Goal: Task Accomplishment & Management: Use online tool/utility

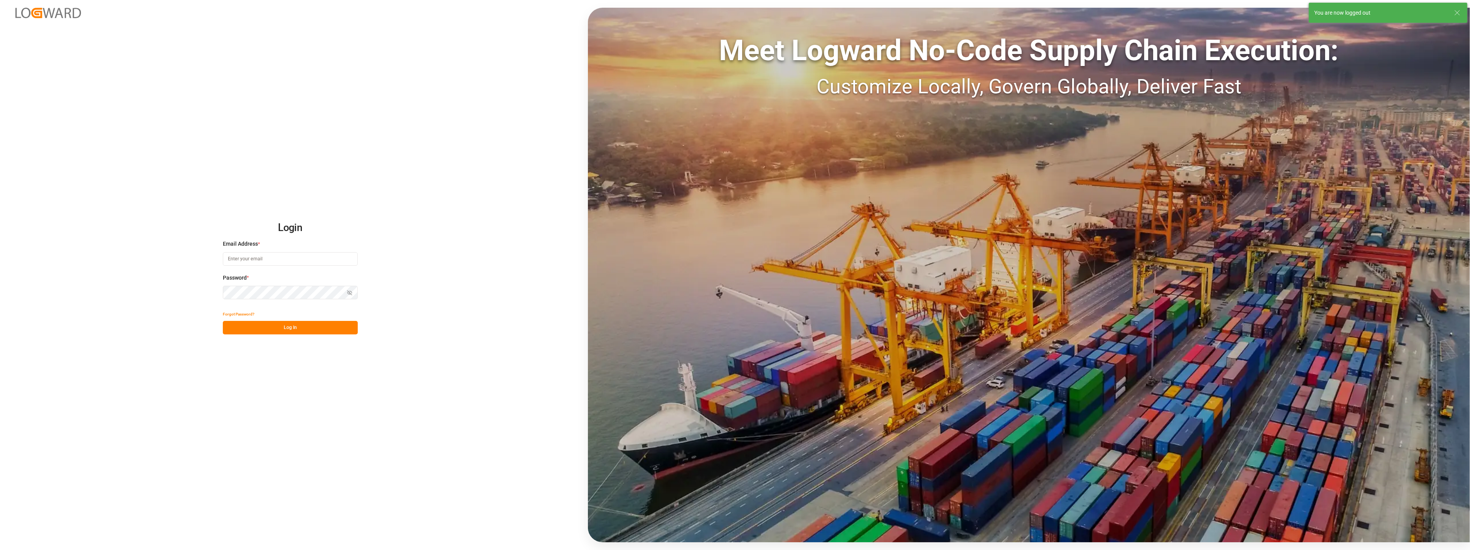
type input "[PERSON_NAME][EMAIL_ADDRESS][PERSON_NAME][DOMAIN_NAME]"
click at [296, 303] on button "Log In" at bounding box center [290, 327] width 135 height 13
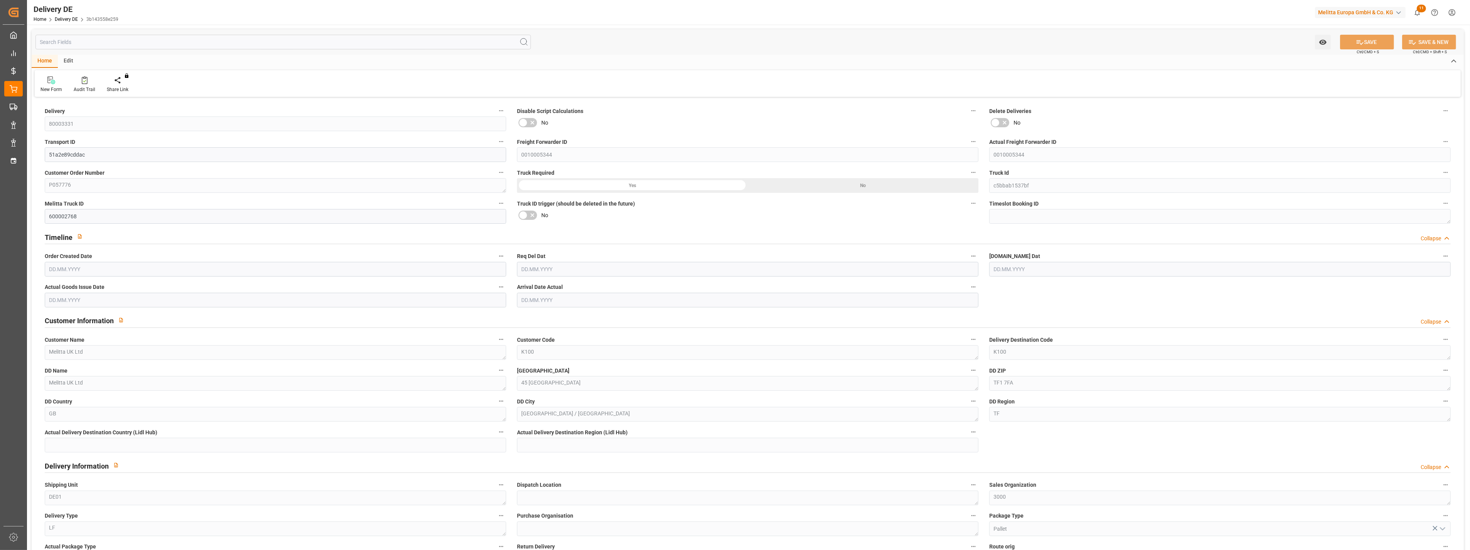
type input "0"
type input "33"
type input "0"
type input "2530.44"
type input "4125"
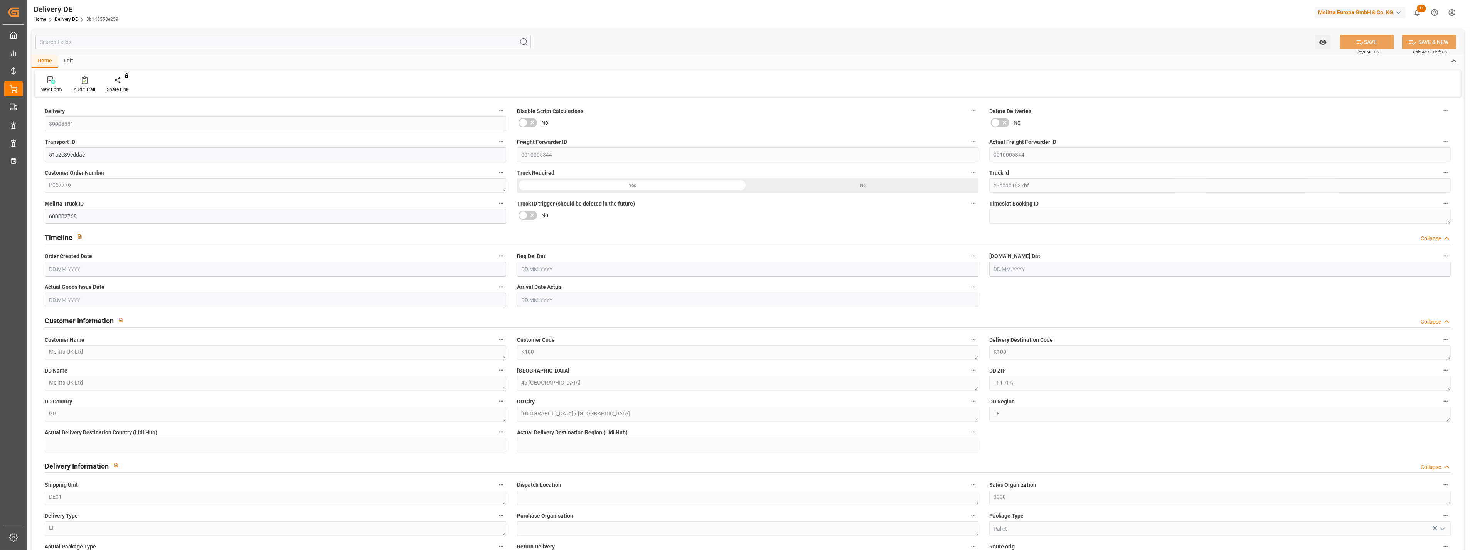
type input "30336.768"
type input "[DATE]"
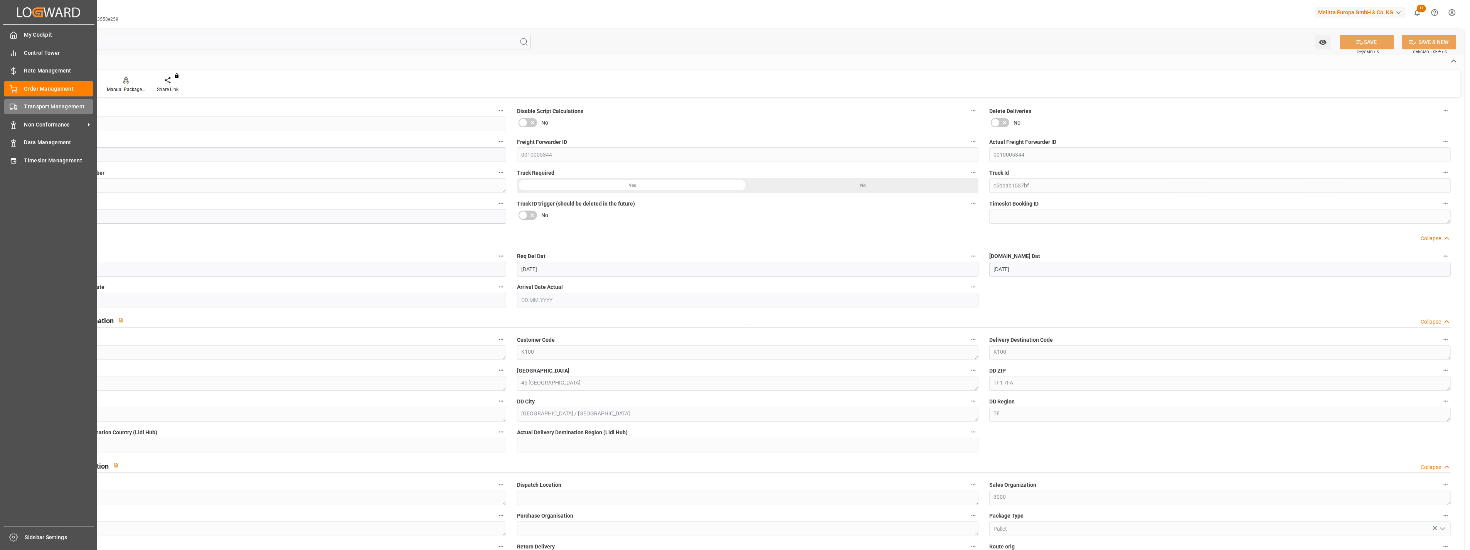
click at [51, 104] on span "Transport Management" at bounding box center [58, 107] width 69 height 8
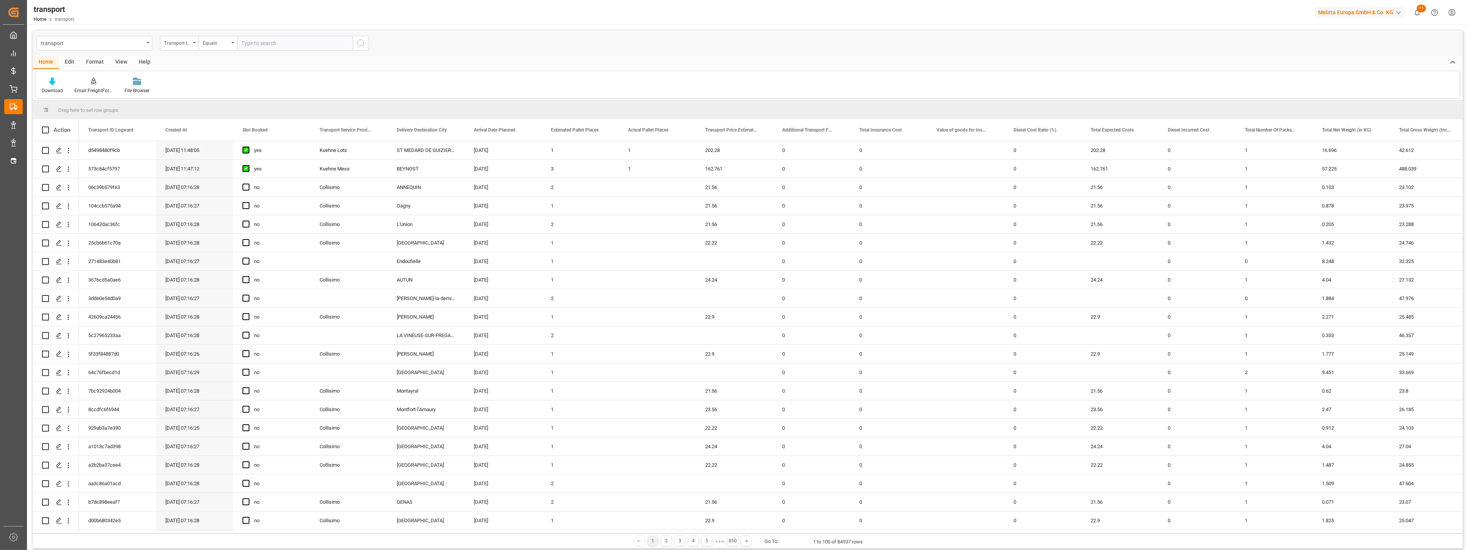
click at [67, 47] on div "transport" at bounding box center [92, 43] width 103 height 10
type input "d"
type input "trans"
click at [78, 91] on div "Transport DE" at bounding box center [94, 95] width 115 height 16
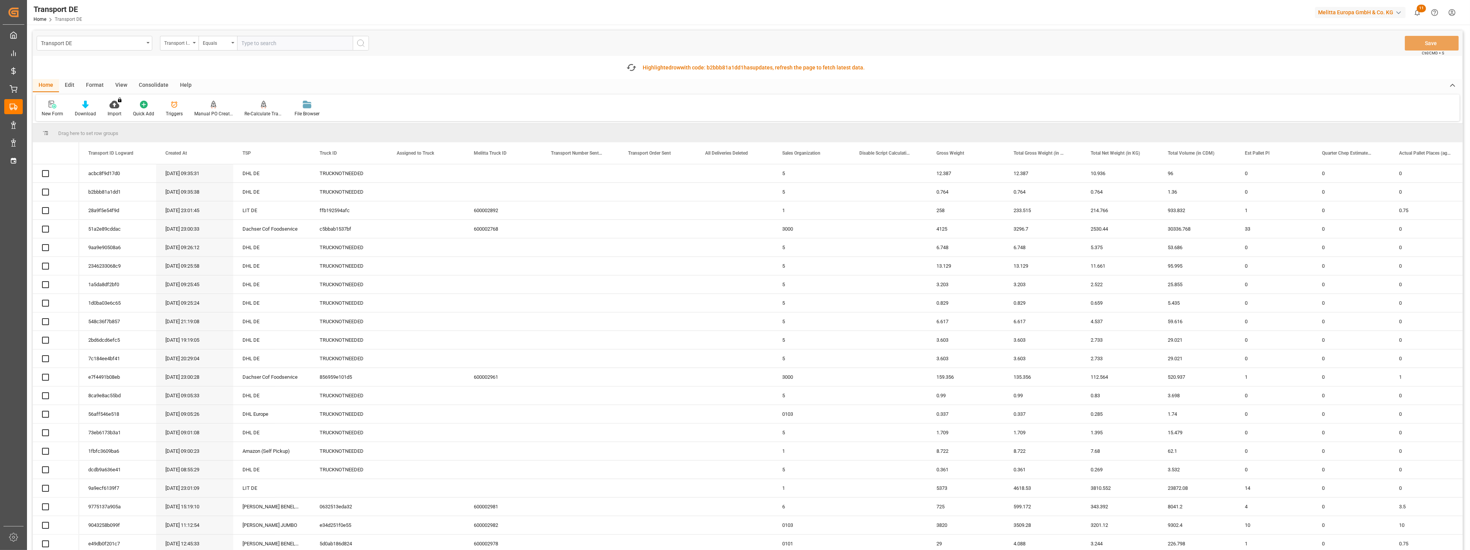
click at [270, 44] on input "text" at bounding box center [295, 43] width 116 height 15
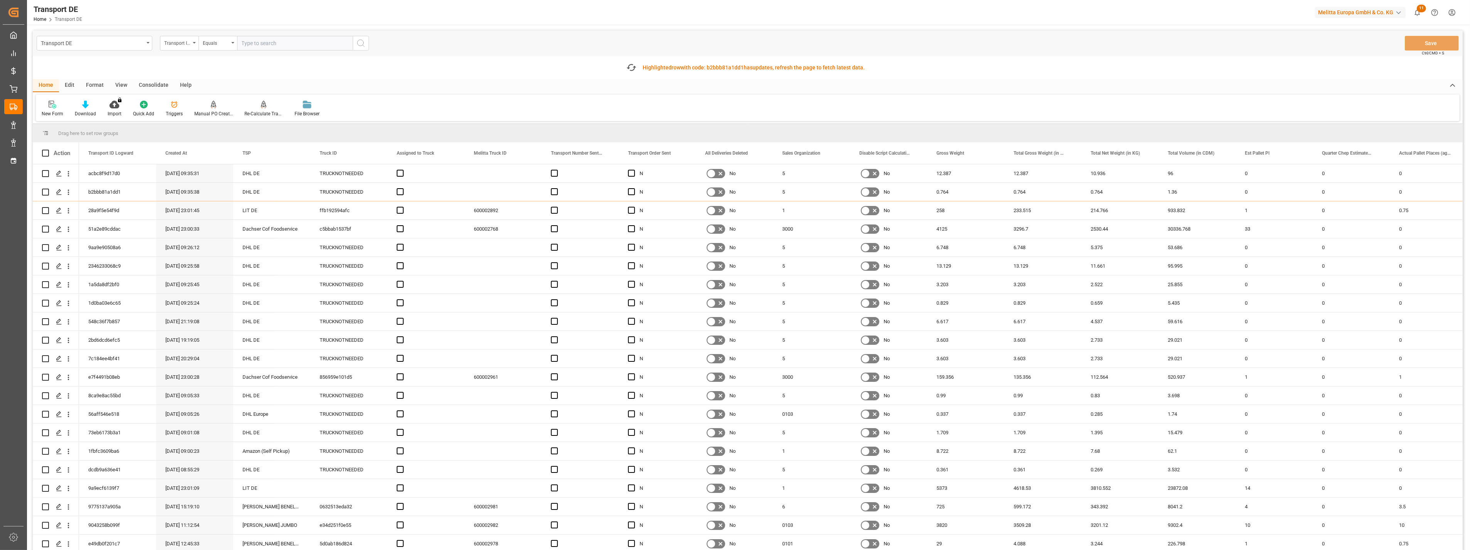
paste input "6745d7e016d0"
type input "6745d7e016d0"
click at [356, 42] on button "search button" at bounding box center [361, 43] width 16 height 15
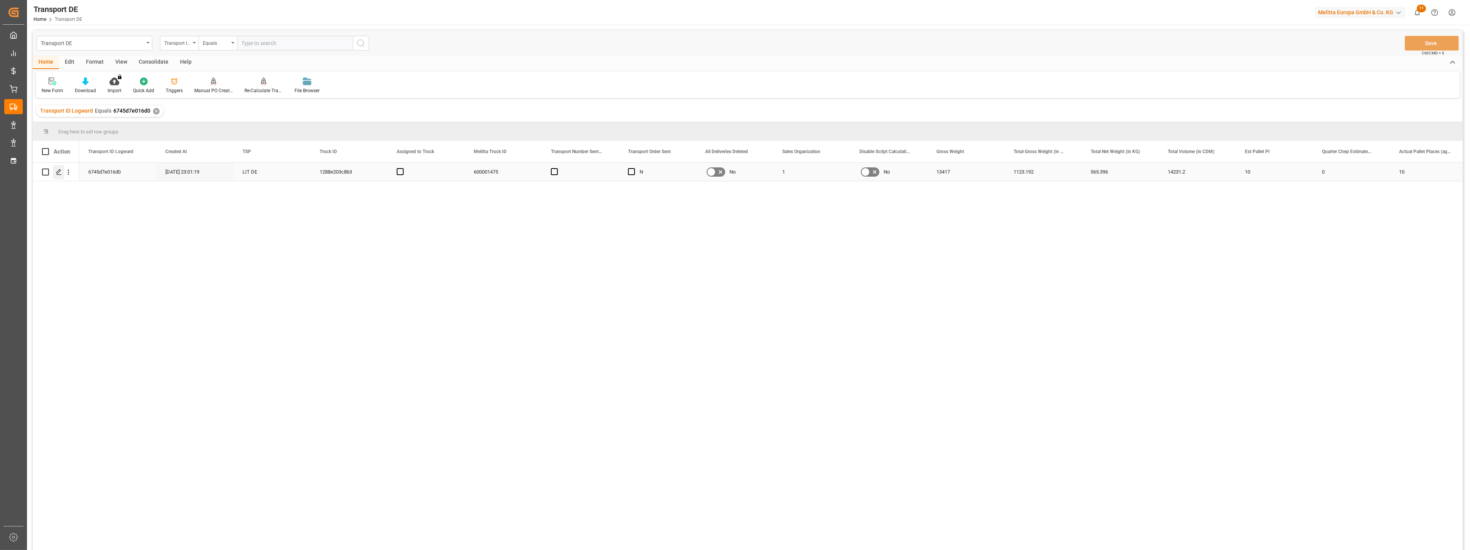
click at [63, 172] on div "Press SPACE to select this row." at bounding box center [59, 172] width 12 height 14
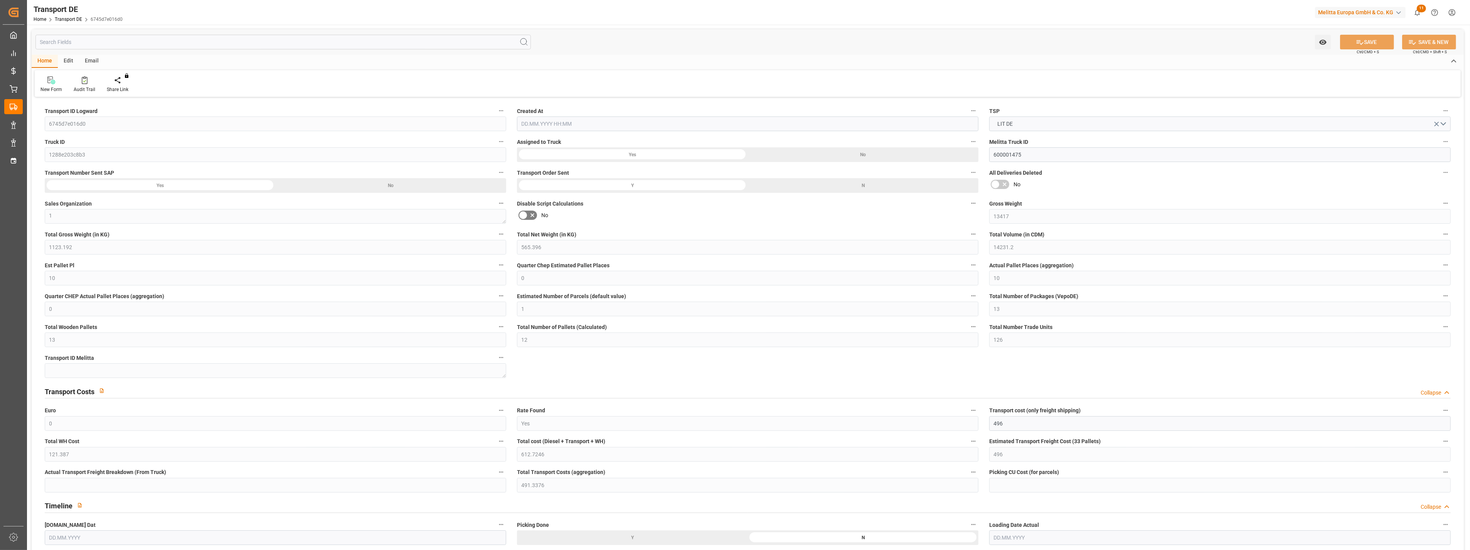
type input "13417"
type input "1123.192"
type input "565.396"
type input "14231.2"
type input "10"
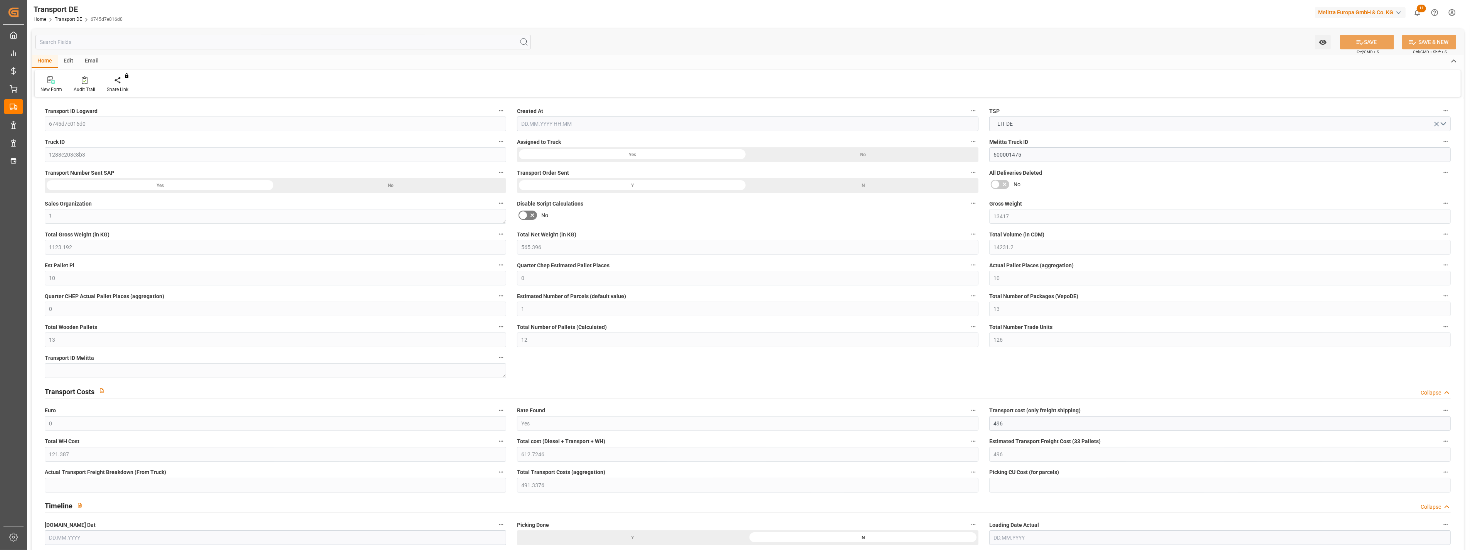
type input "0"
type input "10"
type input "0"
type input "1"
type input "13"
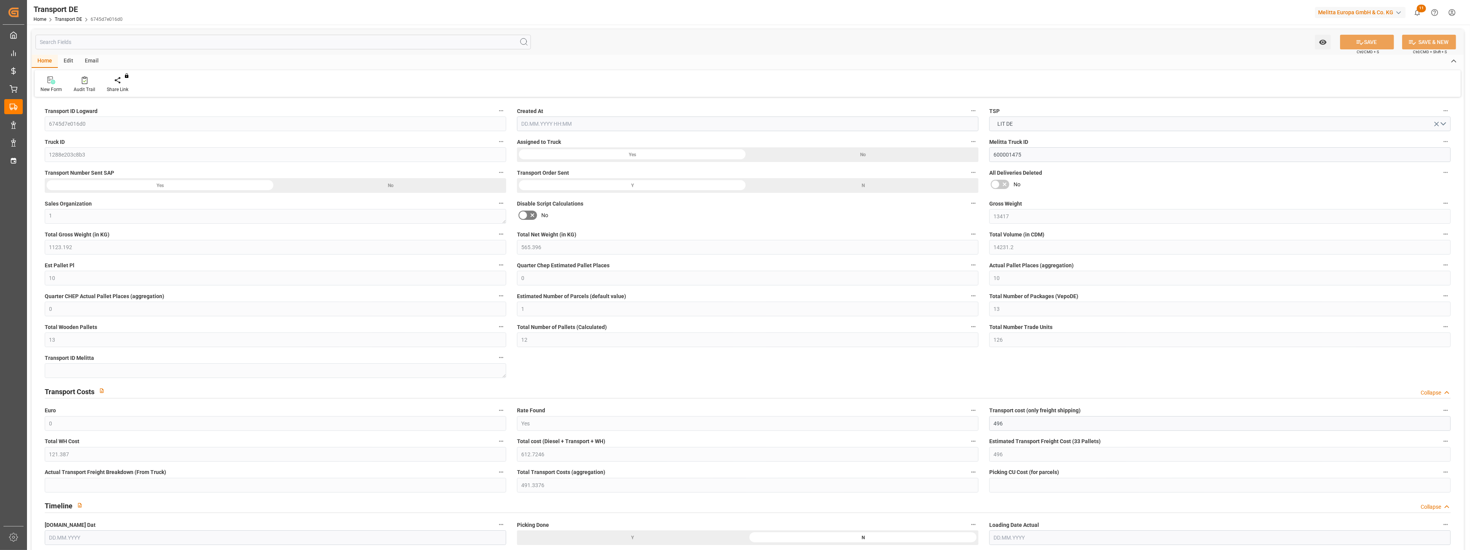
type input "13"
type input "12"
type input "126"
type input "0"
type input "496"
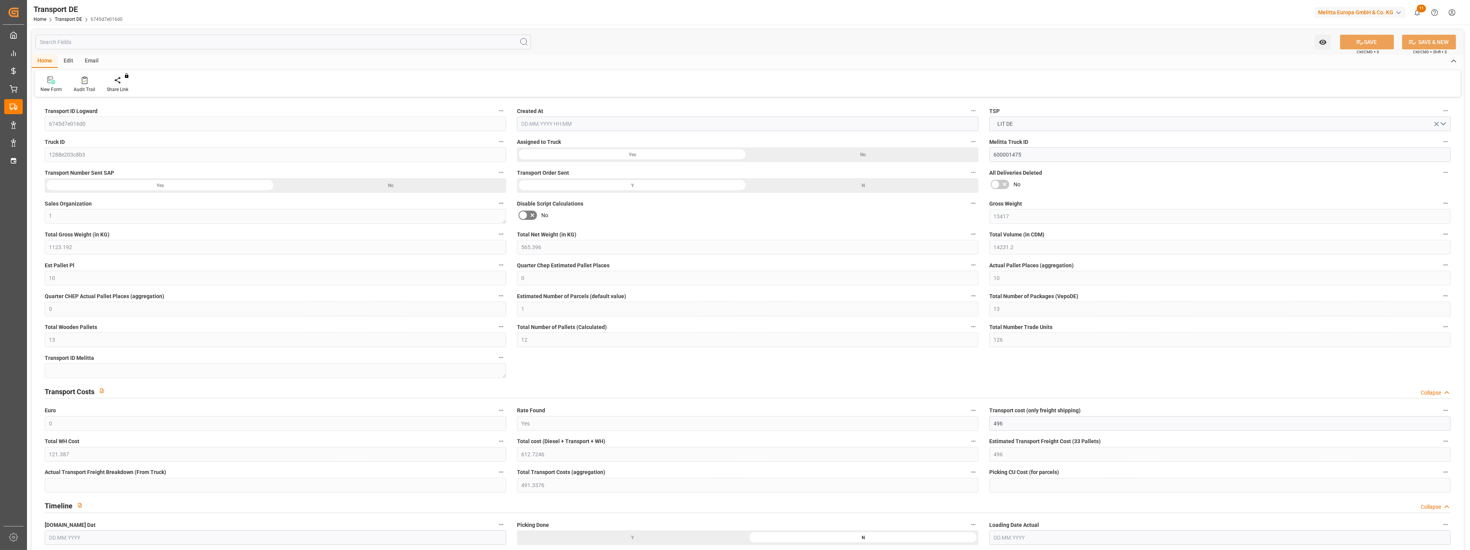
type input "121.387"
type input "496"
type input "491.3376"
type input "85"
type input "13"
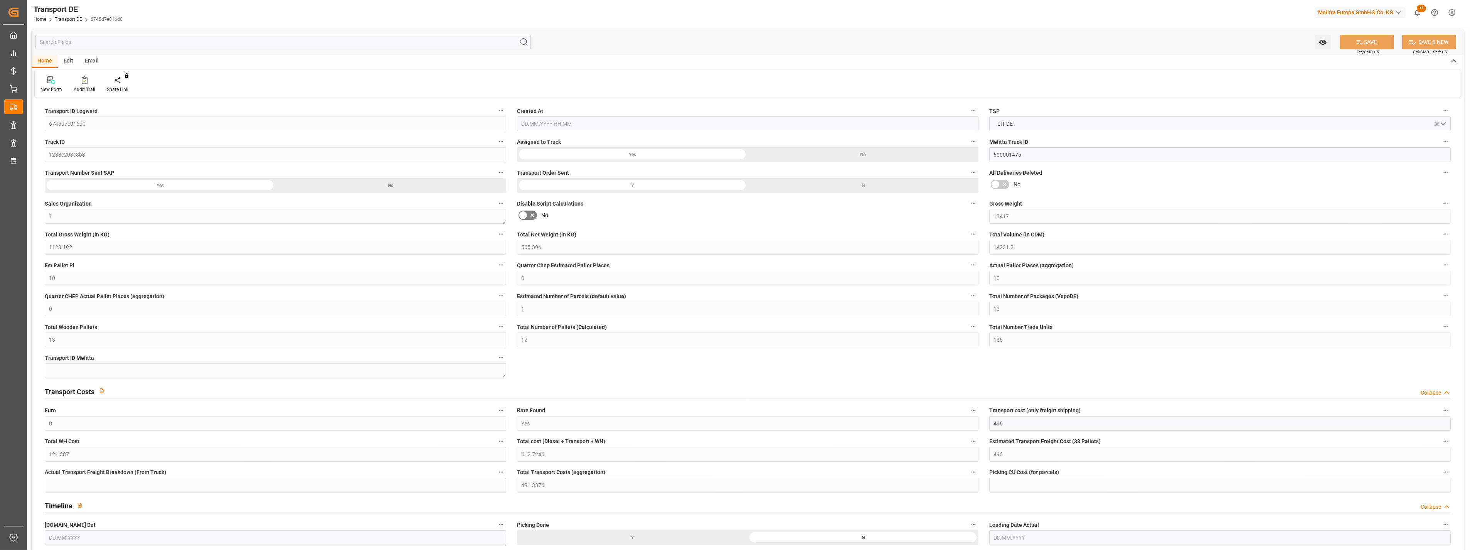
type input "0"
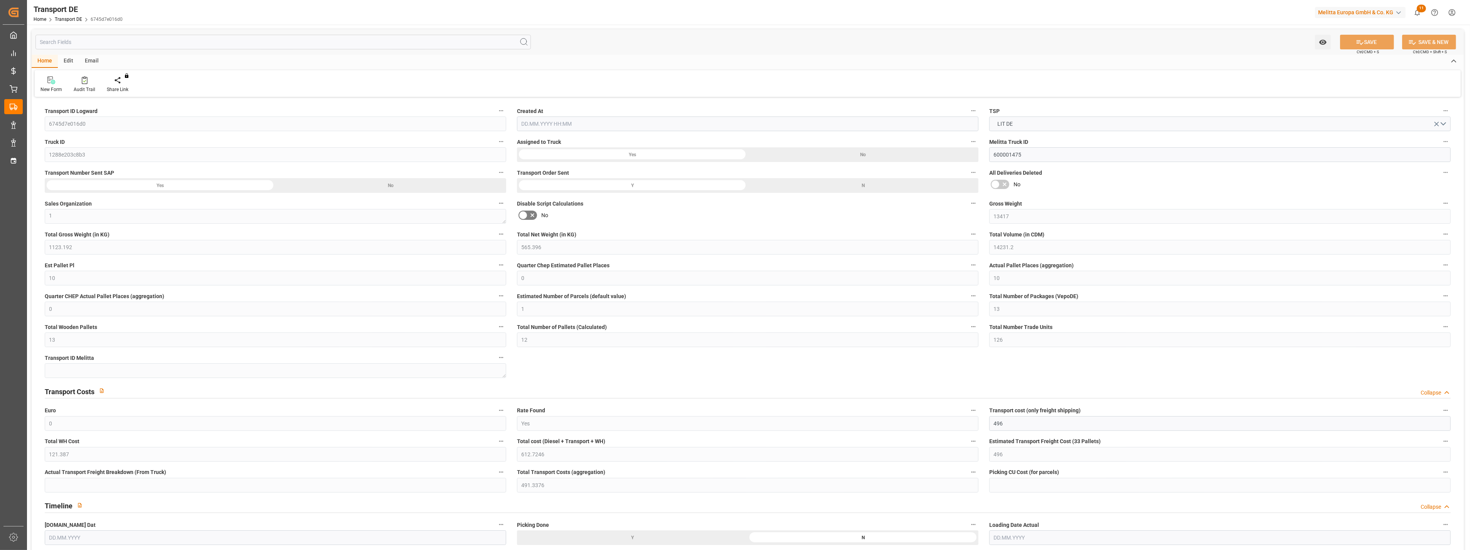
type input "0"
type input "-4.6624"
type input "0"
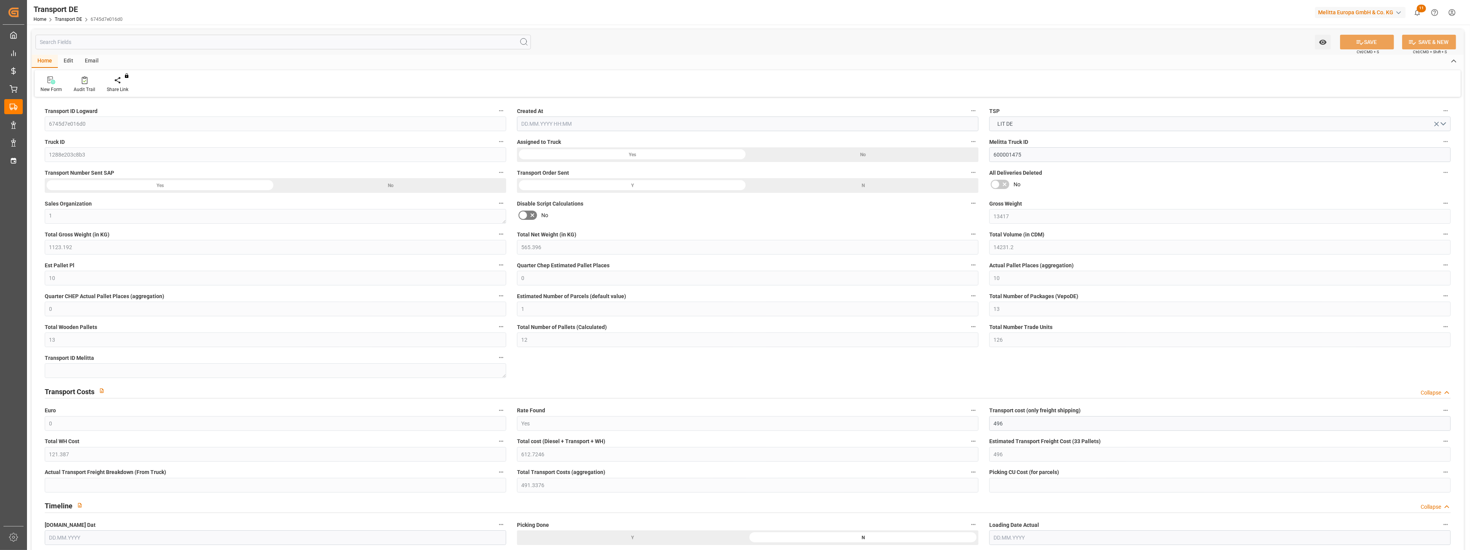
type input "0"
type input "1123.192"
type input "10767.6795"
type input "21"
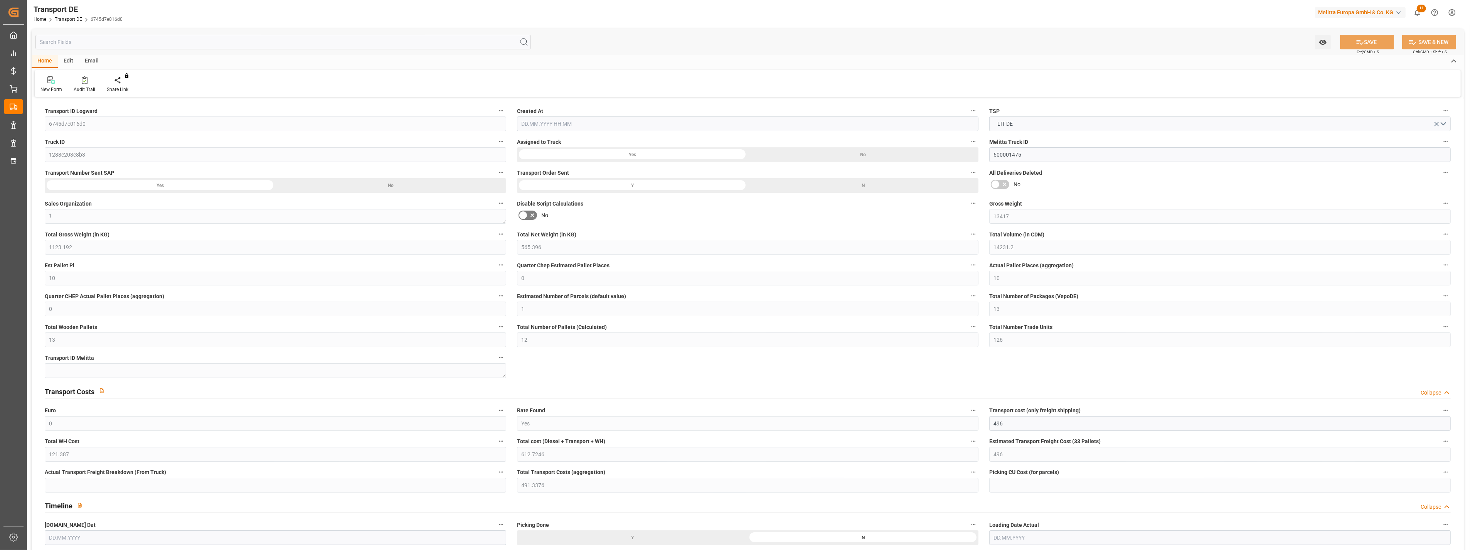
type input "80"
type input "0"
type input "6"
type input "0"
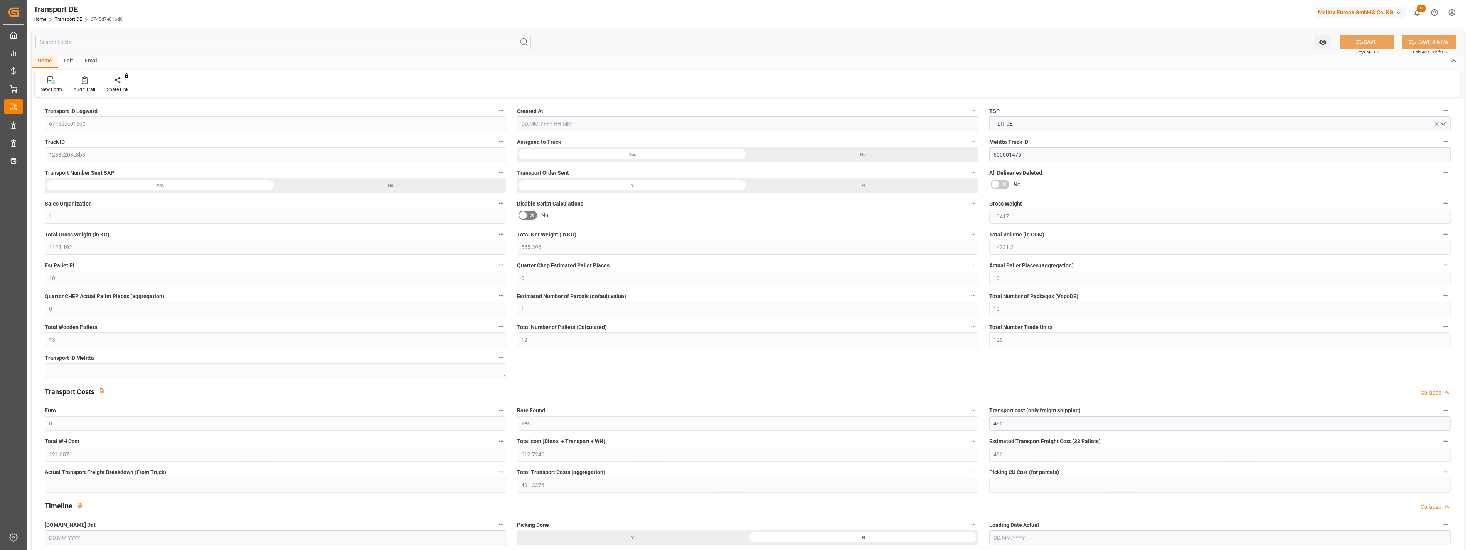
type input "0"
type input "25"
type input "1"
type input "0"
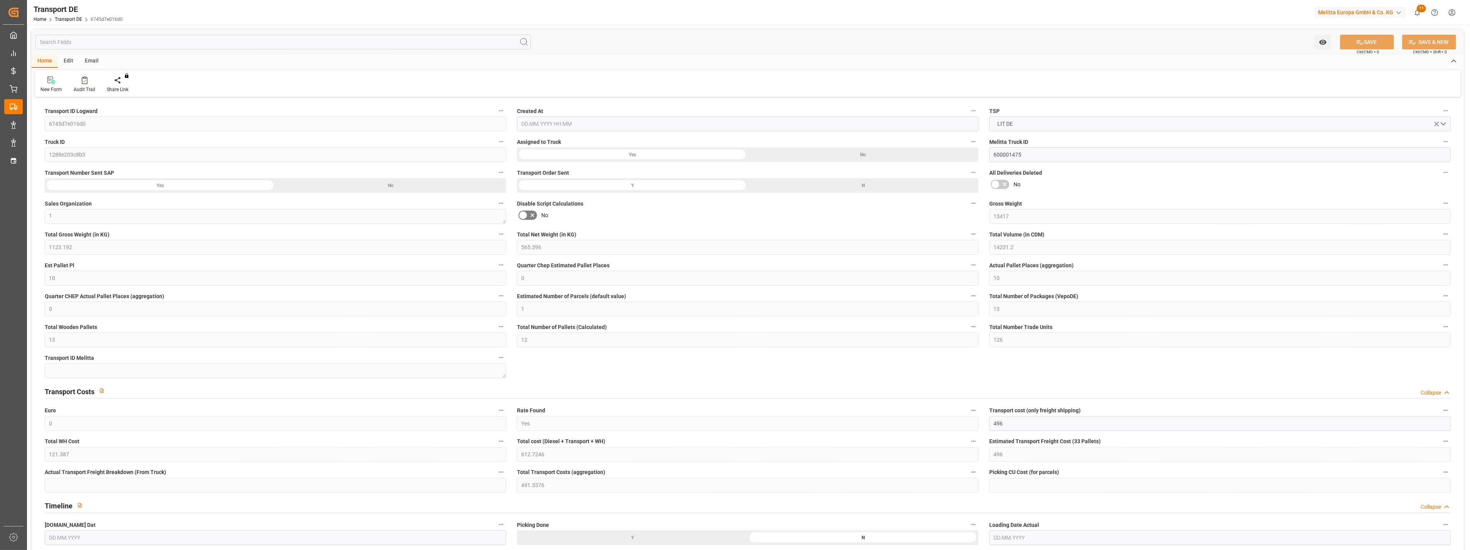
type input "390"
type input "612.7246"
type input "491.3376"
type input "[DATE] 21:01"
type input "[DATE]"
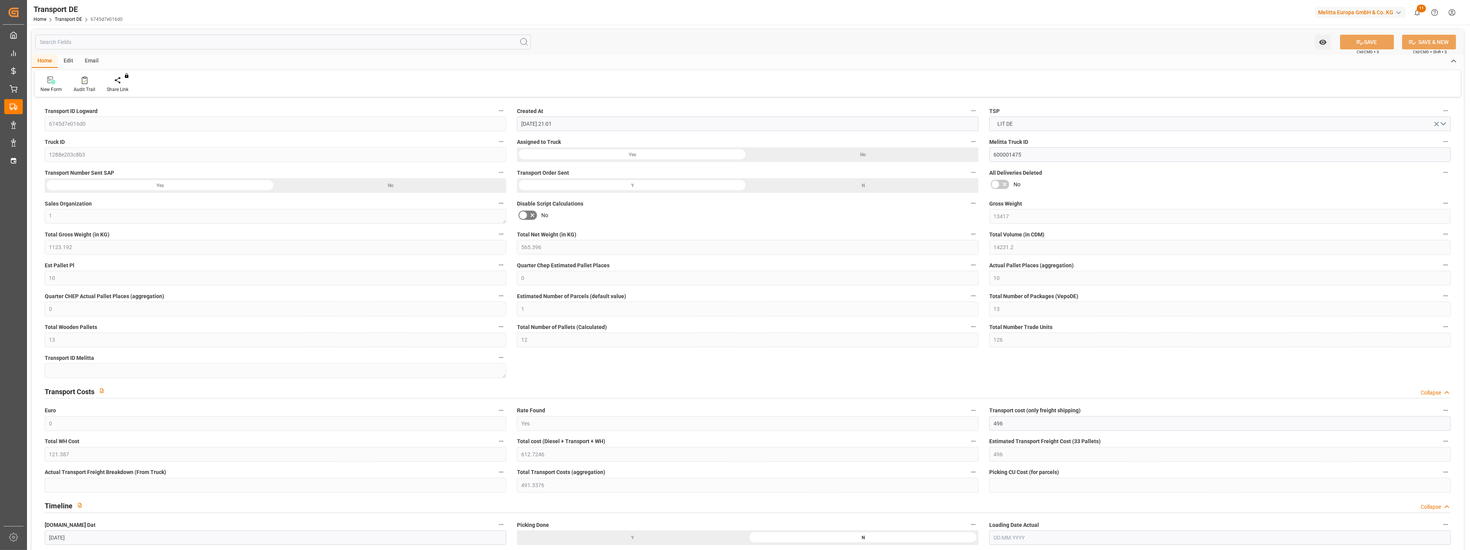
type input "[DATE]"
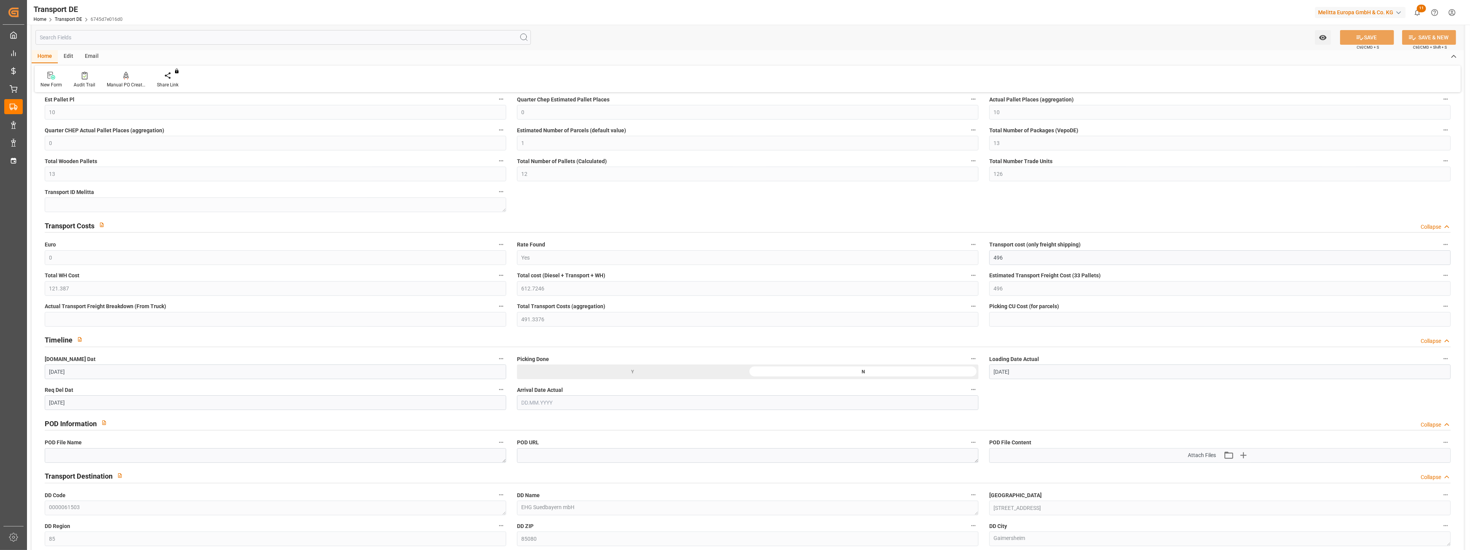
scroll to position [171, 0]
